Goal: Task Accomplishment & Management: Use online tool/utility

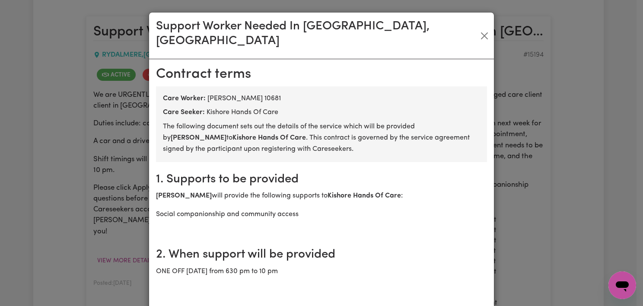
scroll to position [909, 0]
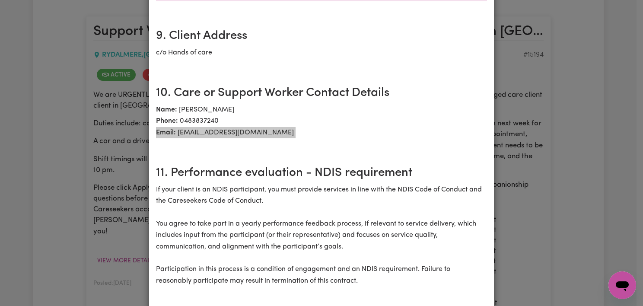
click at [632, 280] on div "Open messaging window" at bounding box center [622, 285] width 26 height 26
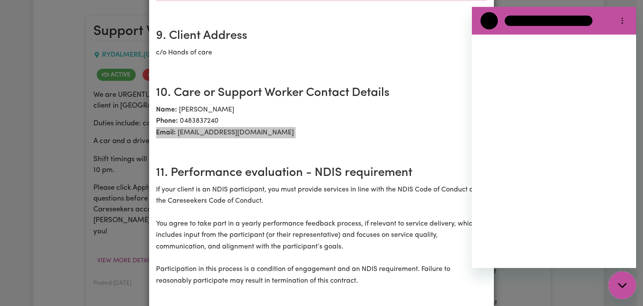
scroll to position [0, 0]
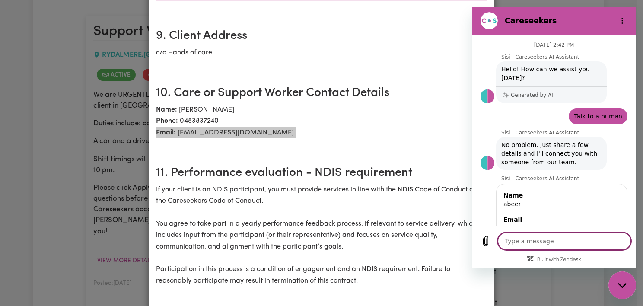
type textarea "x"
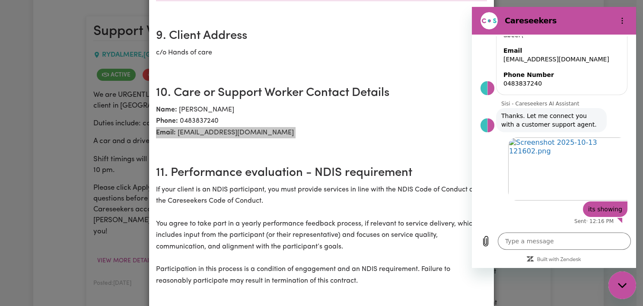
click at [546, 226] on div "April 22 at 2:42 PM Sisi - Careseekers AI Assistant Sisi - Careseekers AI Assis…" at bounding box center [554, 131] width 164 height 193
click at [543, 231] on div "Type a message x" at bounding box center [554, 247] width 164 height 41
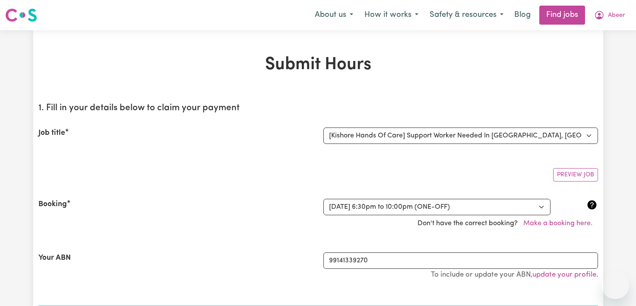
select select "15236"
select select "369402"
select select "pm"
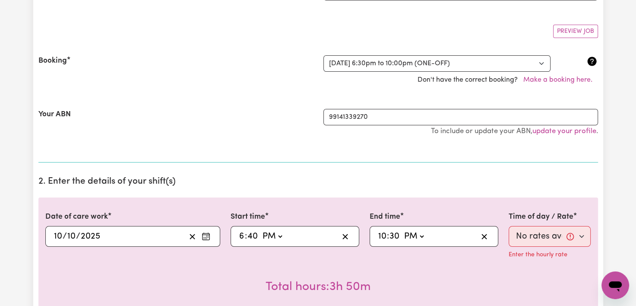
scroll to position [144, 0]
click at [573, 248] on div "Enter the hourly rate" at bounding box center [550, 253] width 83 height 14
click at [572, 246] on div "Enter the hourly rate" at bounding box center [550, 253] width 83 height 14
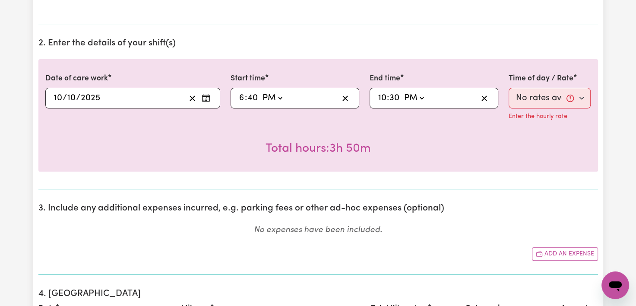
scroll to position [170, 0]
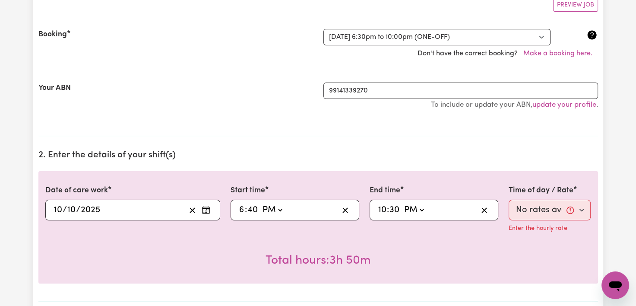
click at [582, 154] on h2 "2. Enter the details of your shift(s)" at bounding box center [318, 155] width 560 height 11
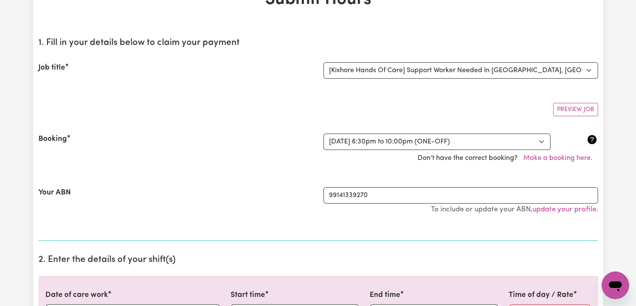
scroll to position [261, 0]
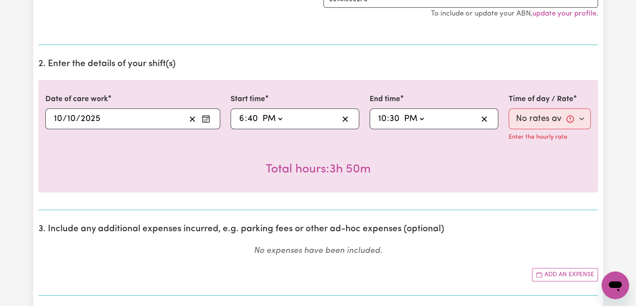
click at [546, 138] on p "Enter the hourly rate" at bounding box center [538, 138] width 59 height 10
